Goal: Task Accomplishment & Management: Manage account settings

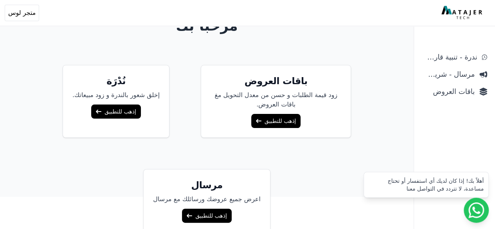
scroll to position [66, 0]
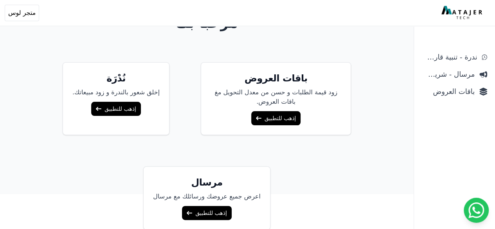
click at [267, 119] on link "إذهب للتطبيق" at bounding box center [275, 118] width 49 height 14
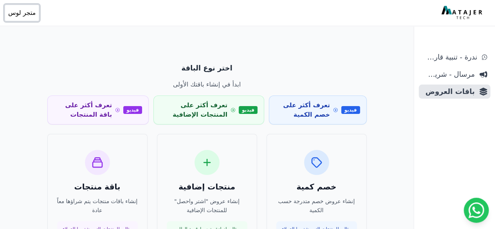
click at [16, 12] on span "متجر لوس" at bounding box center [21, 12] width 27 height 9
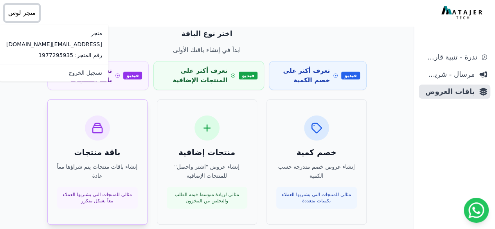
scroll to position [39, 0]
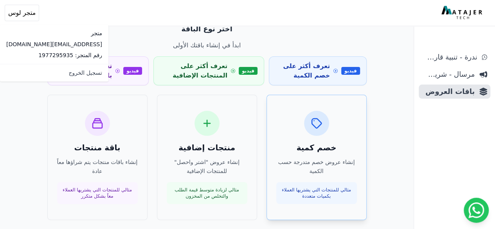
click at [322, 135] on div at bounding box center [316, 123] width 25 height 25
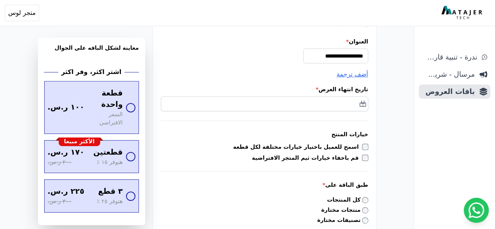
scroll to position [117, 0]
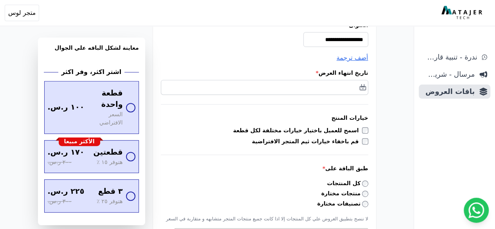
click at [368, 185] on div "أهلاً بك! إذا كان لديك أي استفسار أو تحتاج مساعدة، لا تتردد في التواصل معنا" at bounding box center [425, 191] width 125 height 26
click at [372, 183] on div "أهلاً بك! إذا كان لديك أي استفسار أو تحتاج مساعدة، لا تتردد في التواصل معنا" at bounding box center [425, 191] width 115 height 16
click at [371, 183] on div "أهلاً بك! إذا كان لديك أي استفسار أو تحتاج مساعدة، لا تتردد في التواصل معنا" at bounding box center [425, 191] width 115 height 16
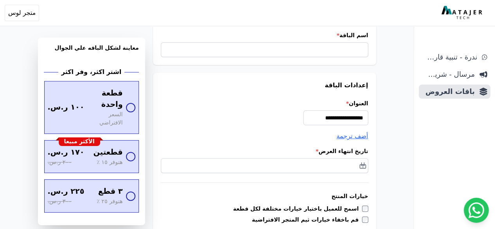
scroll to position [0, 0]
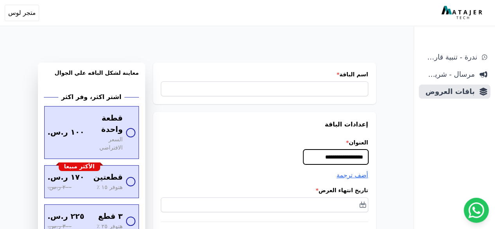
click at [323, 162] on input "**********" at bounding box center [335, 156] width 65 height 15
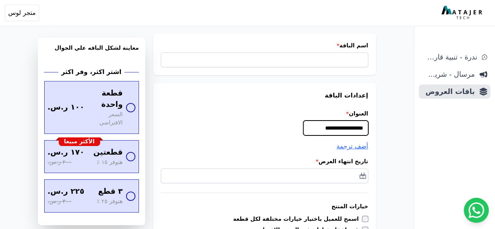
scroll to position [39, 0]
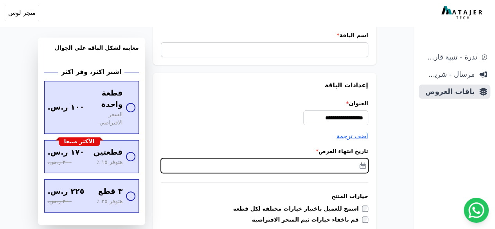
click at [346, 163] on input "text" at bounding box center [264, 165] width 207 height 15
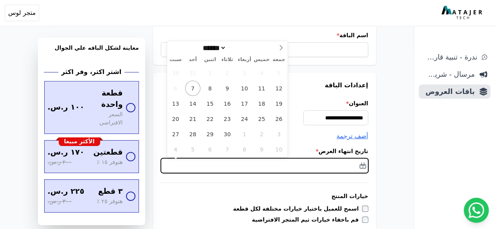
click at [346, 163] on input "text" at bounding box center [264, 165] width 207 height 15
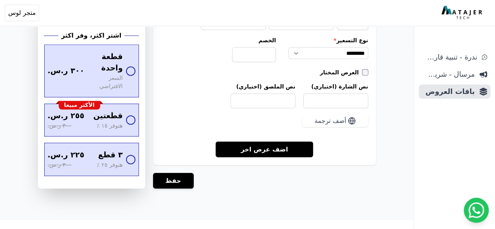
scroll to position [1014, 0]
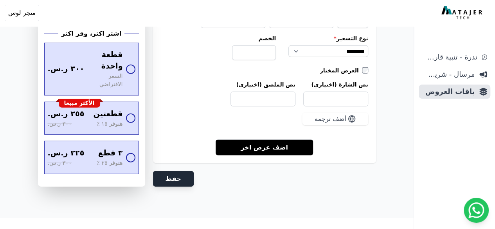
click at [182, 177] on button "حفظ" at bounding box center [173, 179] width 41 height 16
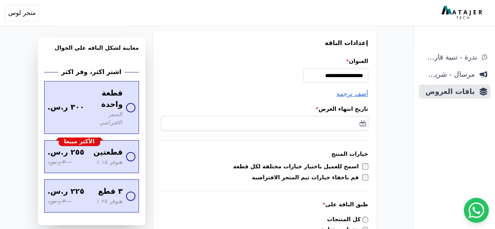
scroll to position [0, 0]
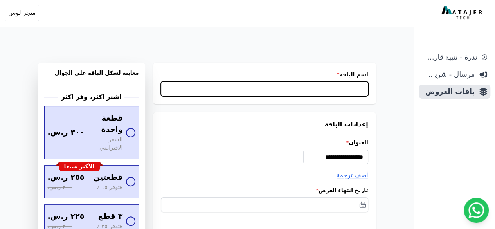
click at [351, 86] on input "اسم الباقة *" at bounding box center [264, 88] width 207 height 15
type input "********"
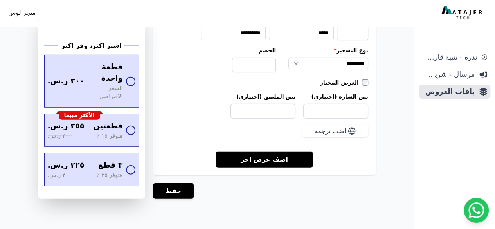
scroll to position [1014, 0]
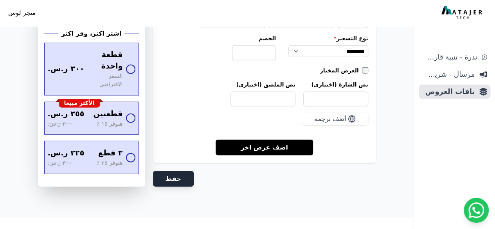
click at [182, 172] on button "حفظ" at bounding box center [173, 179] width 41 height 16
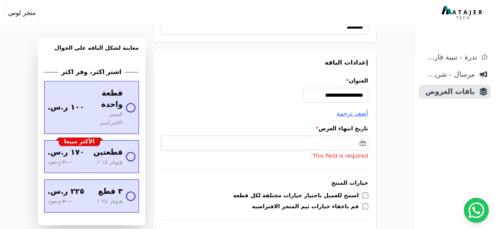
scroll to position [156, 0]
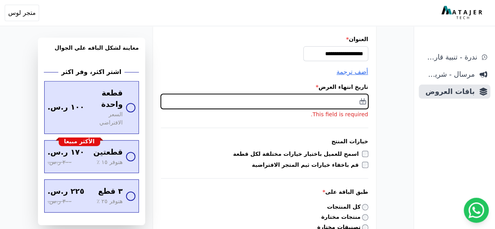
click at [343, 102] on input "text" at bounding box center [264, 101] width 207 height 15
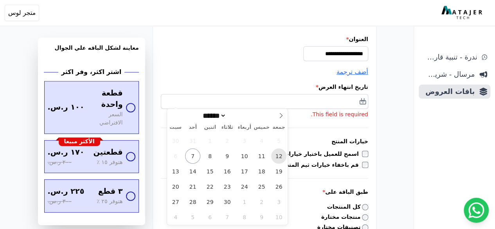
click at [277, 154] on span "12" at bounding box center [278, 155] width 15 height 15
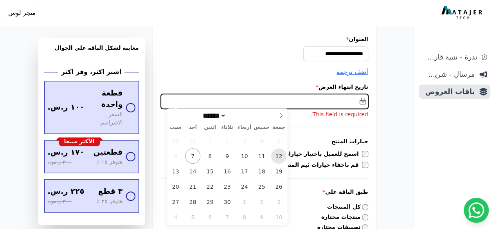
type input "**********"
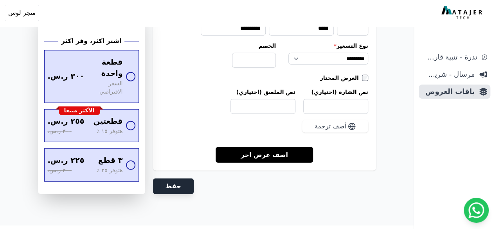
scroll to position [1076, 0]
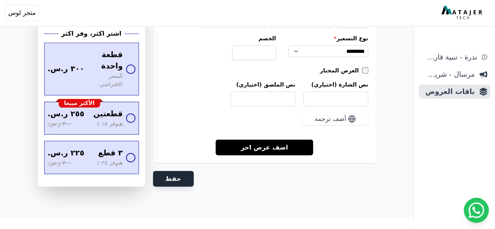
click at [178, 175] on button "حفظ" at bounding box center [173, 179] width 41 height 16
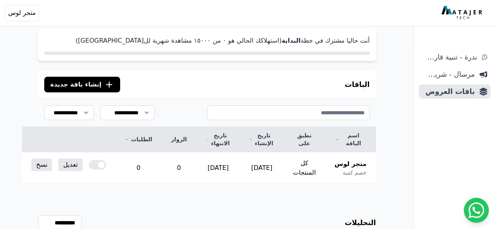
scroll to position [117, 0]
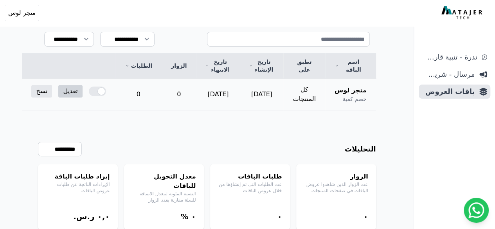
click at [78, 89] on link "تعديل" at bounding box center [70, 91] width 24 height 13
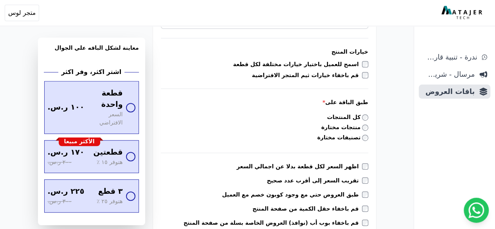
scroll to position [196, 0]
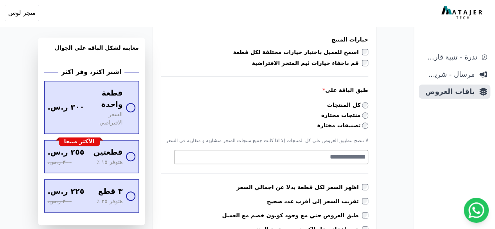
click at [346, 160] on textarea "Search" at bounding box center [269, 156] width 191 height 9
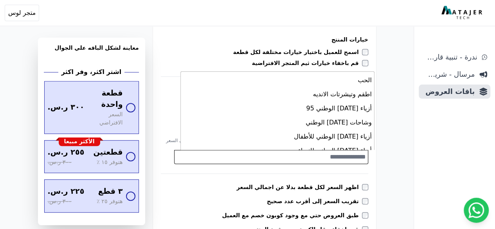
scroll to position [508, 0]
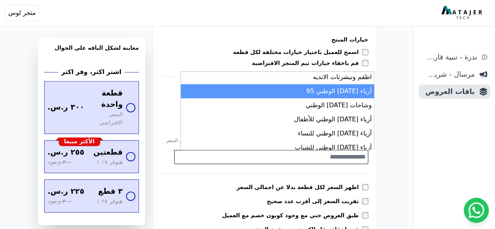
click at [352, 95] on li "أزياء [DATE] الوطني 95" at bounding box center [277, 91] width 193 height 14
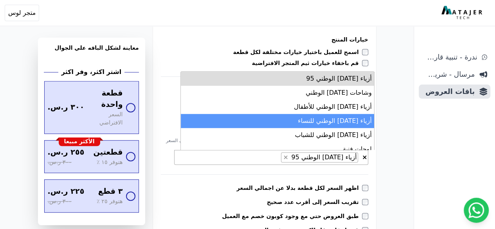
scroll to position [527, 0]
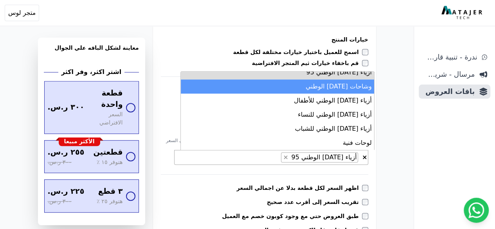
drag, startPoint x: 349, startPoint y: 86, endPoint x: 354, endPoint y: 99, distance: 13.1
click at [349, 86] on li "وشاحات [DATE] الوطني" at bounding box center [277, 86] width 193 height 14
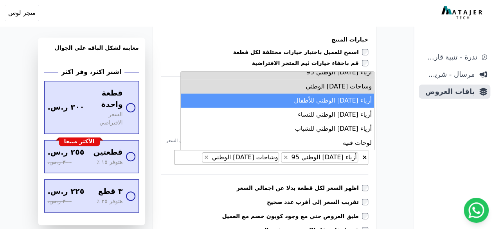
click at [354, 98] on li "أزياء [DATE] الوطني للأطفال" at bounding box center [277, 100] width 193 height 14
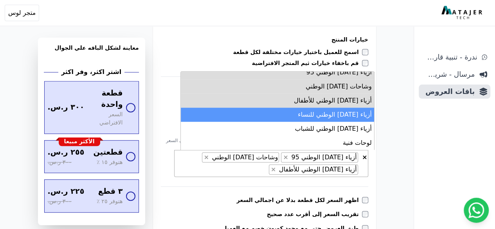
click at [326, 112] on li "أزياء [DATE] الوطني للنساء" at bounding box center [277, 115] width 193 height 14
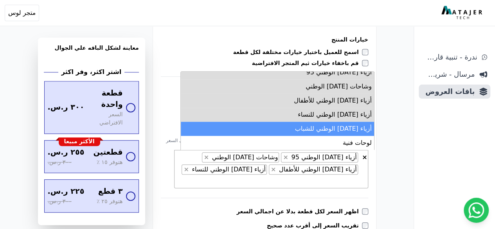
click at [336, 126] on li "أزياء [DATE] الوطني للشباب" at bounding box center [277, 129] width 193 height 14
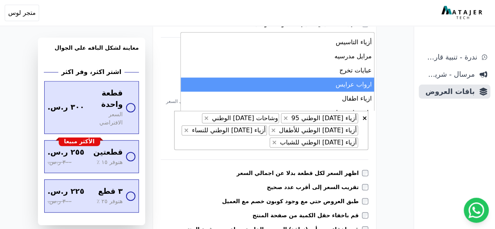
scroll to position [332, 0]
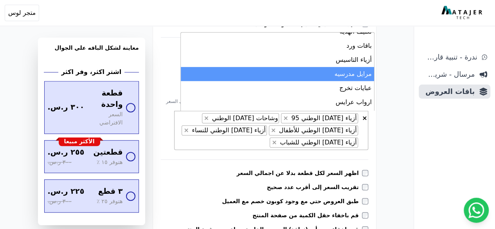
click at [349, 77] on li "مرايل مدرسيه" at bounding box center [277, 74] width 193 height 14
select select "*********"
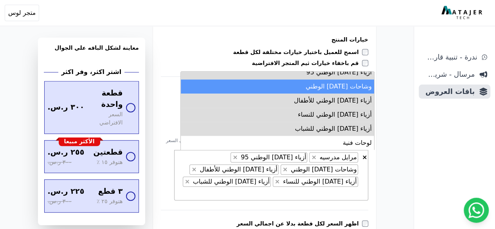
scroll to position [488, 0]
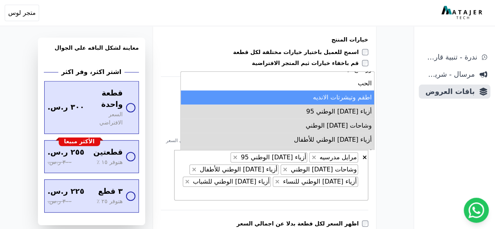
click at [347, 93] on li "اطقم وتيشرتات الانديه" at bounding box center [277, 97] width 193 height 14
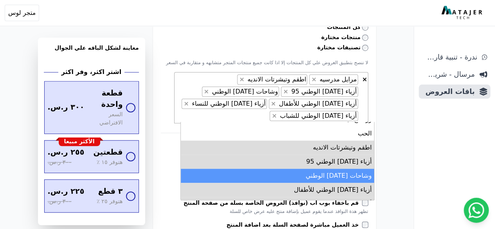
scroll to position [274, 0]
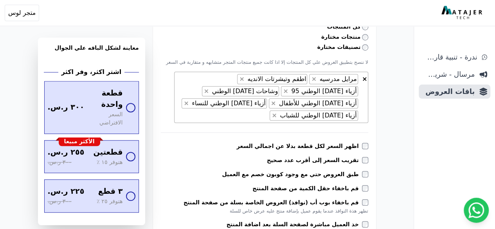
click at [376, 136] on div "**********" at bounding box center [264, 37] width 223 height 398
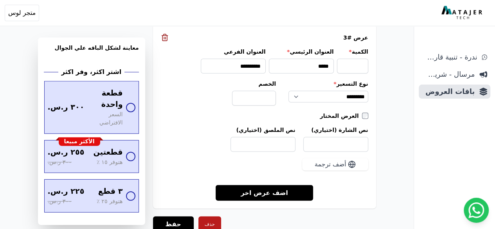
scroll to position [1082, 0]
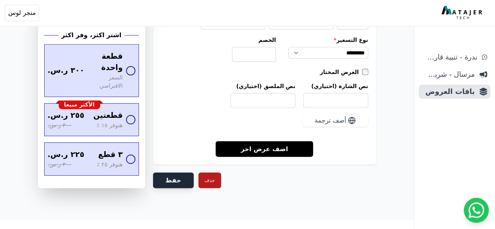
click at [174, 176] on button "حفظ" at bounding box center [173, 180] width 41 height 16
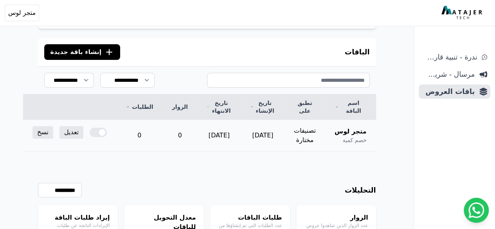
scroll to position [78, 0]
